Goal: Task Accomplishment & Management: Complete application form

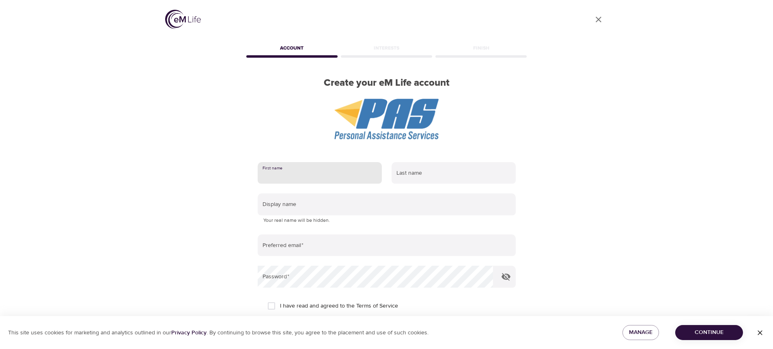
click at [291, 172] on input "text" at bounding box center [320, 173] width 124 height 22
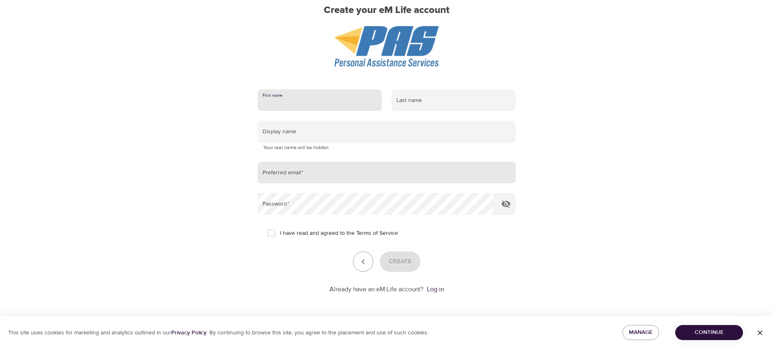
scroll to position [32, 0]
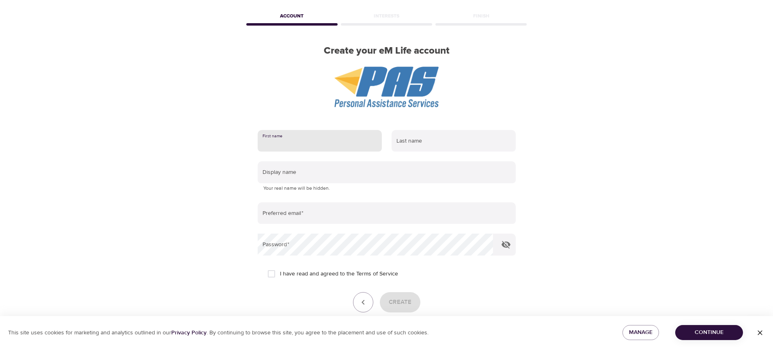
click at [311, 144] on input "text" at bounding box center [320, 141] width 124 height 22
type input "[PERSON_NAME]"
type input "Haupu"
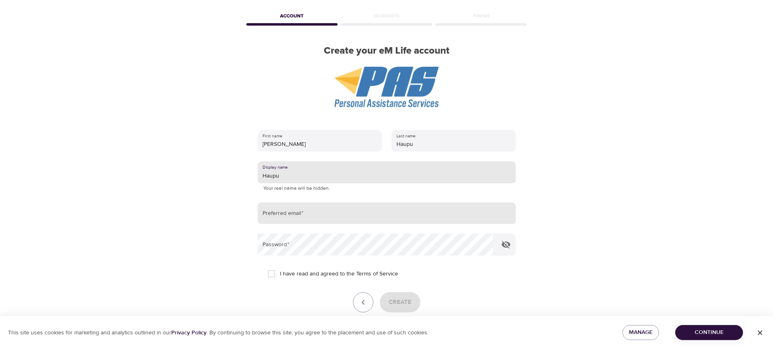
type input "Haupu"
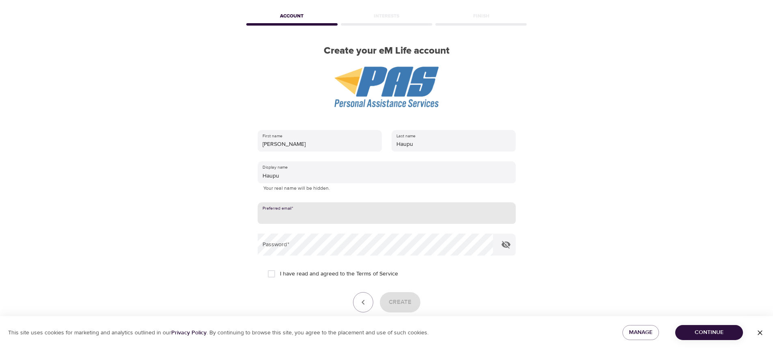
click at [327, 210] on input "email" at bounding box center [387, 213] width 258 height 22
type input "[EMAIL_ADDRESS][DOMAIN_NAME]"
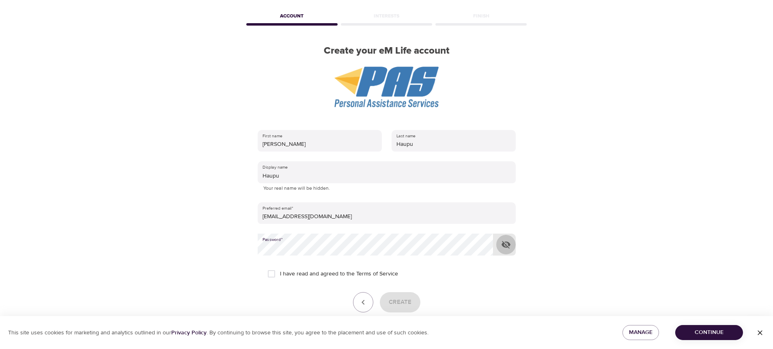
click at [506, 247] on icon "button" at bounding box center [506, 245] width 9 height 8
click at [270, 276] on input "I have read and agreed to the Terms of Service" at bounding box center [271, 273] width 17 height 17
checkbox input "true"
click at [410, 299] on span "Create" at bounding box center [400, 302] width 23 height 11
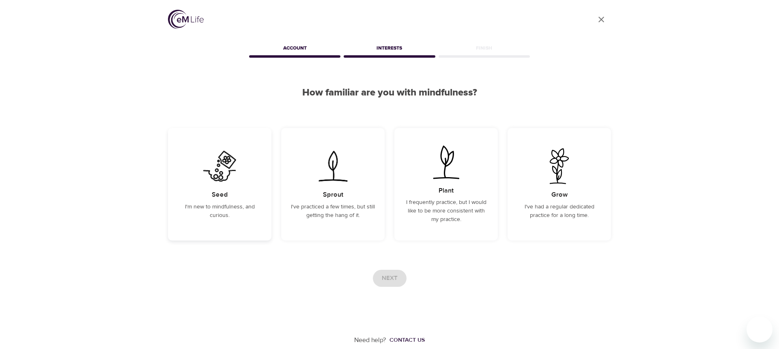
click at [244, 211] on p "I'm new to mindfulness, and curious." at bounding box center [220, 211] width 84 height 17
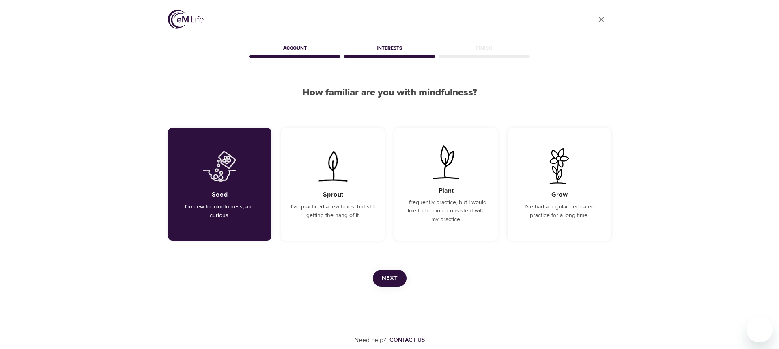
click at [384, 270] on button "Next" at bounding box center [390, 277] width 34 height 17
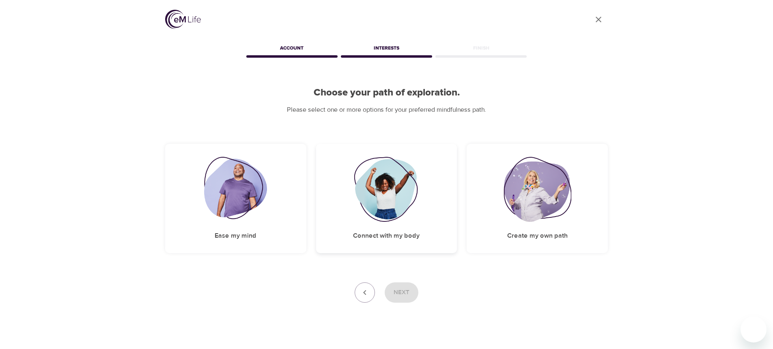
drag, startPoint x: 384, startPoint y: 239, endPoint x: 385, endPoint y: 245, distance: 6.5
click at [384, 239] on h5 "Connect with my body" at bounding box center [386, 235] width 67 height 9
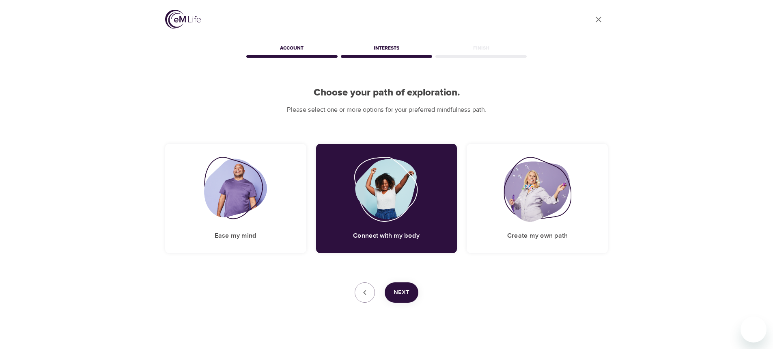
click at [399, 286] on button "Next" at bounding box center [402, 292] width 34 height 20
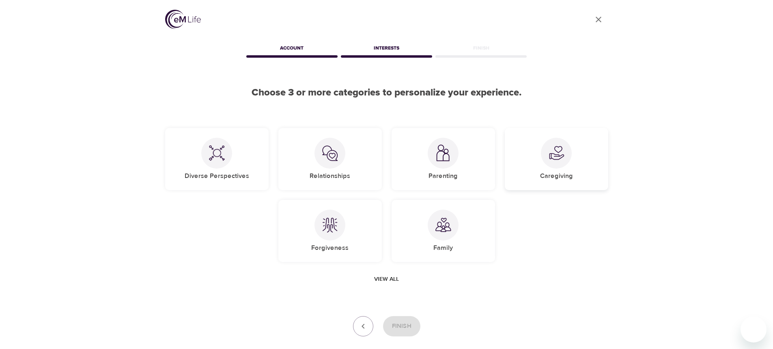
click at [533, 185] on div "Caregiving" at bounding box center [556, 159] width 103 height 62
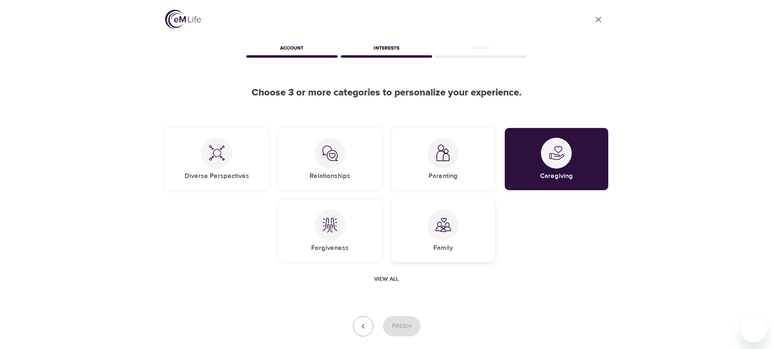
click at [463, 248] on div "Family" at bounding box center [443, 231] width 103 height 62
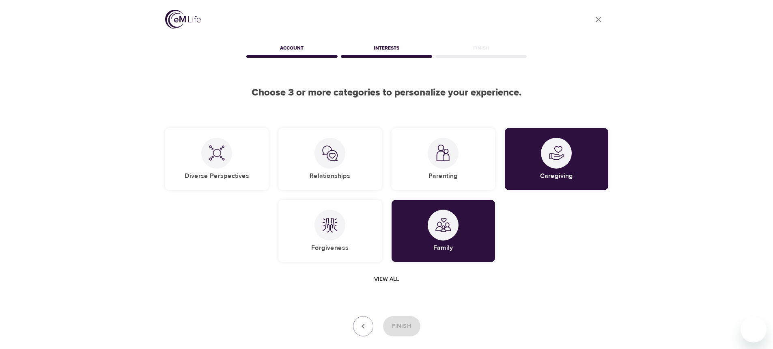
click at [394, 278] on span "View all" at bounding box center [386, 279] width 25 height 10
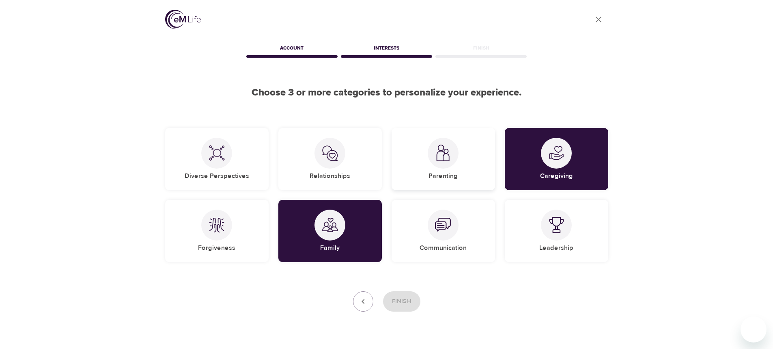
click at [432, 187] on div "Parenting" at bounding box center [443, 159] width 103 height 62
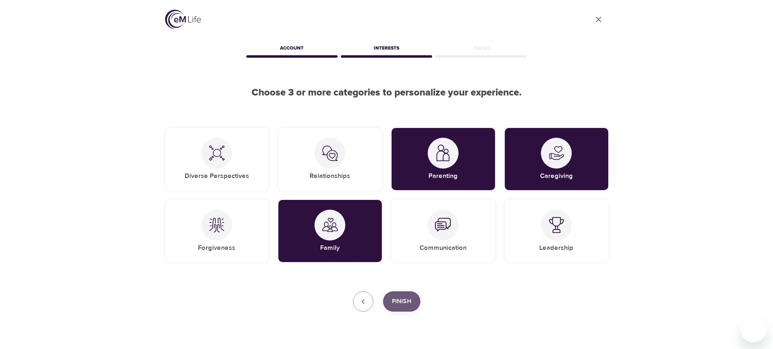
click at [414, 305] on button "Finish" at bounding box center [401, 301] width 37 height 20
